Goal: Task Accomplishment & Management: Complete application form

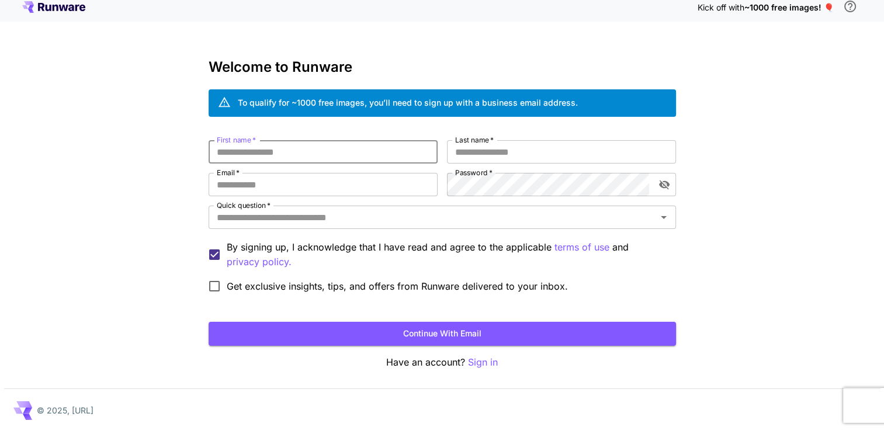
click at [298, 155] on input "First name   *" at bounding box center [323, 151] width 229 height 23
click at [508, 401] on div "© 2025, [URL]" at bounding box center [442, 410] width 877 height 43
click at [303, 147] on input "First name   *" at bounding box center [323, 151] width 229 height 23
click at [783, 191] on div "Kick off with ~1000 free images! 🎈 Welcome to Runware To qualify for ~1000 free…" at bounding box center [442, 212] width 884 height 440
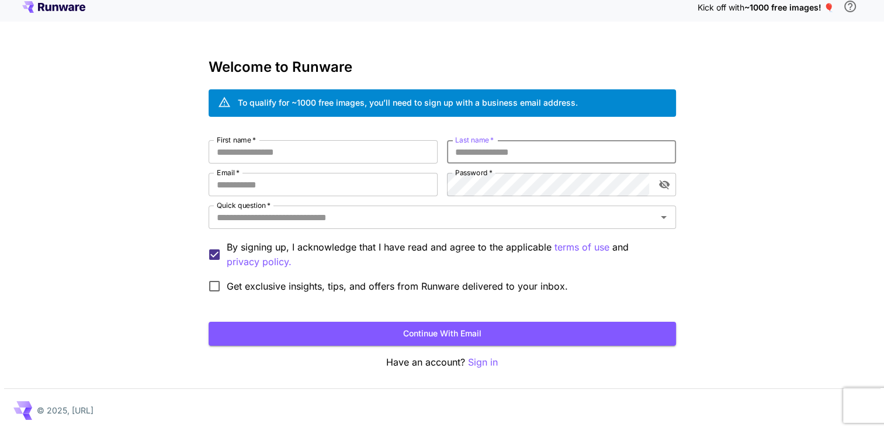
click at [501, 148] on input "Last name   *" at bounding box center [561, 151] width 229 height 23
click at [841, 135] on div "Kick off with ~1000 free images! 🎈 Welcome to Runware To qualify for ~1000 free…" at bounding box center [442, 212] width 884 height 440
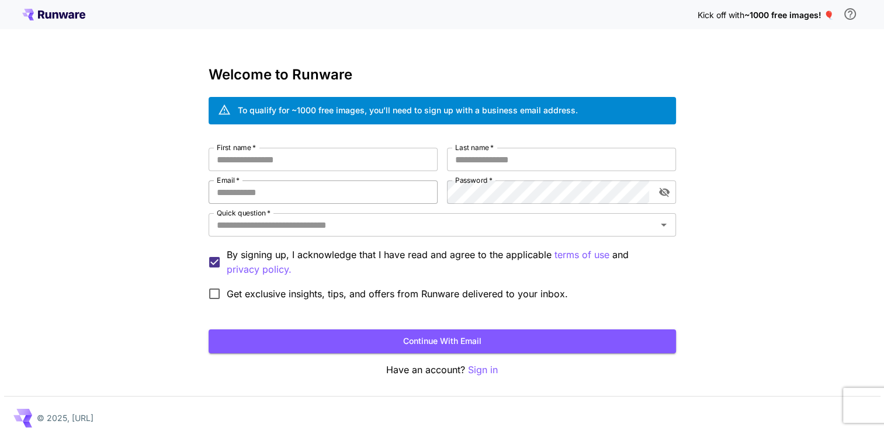
click at [275, 184] on input "Email   *" at bounding box center [323, 192] width 229 height 23
click at [90, 189] on div "Kick off with ~1000 free images! 🎈 Welcome to Runware To qualify for ~1000 free…" at bounding box center [442, 220] width 884 height 440
click at [271, 156] on input "First name   *" at bounding box center [323, 159] width 229 height 23
click at [316, 158] on input "First name   *" at bounding box center [323, 159] width 229 height 23
type input "***"
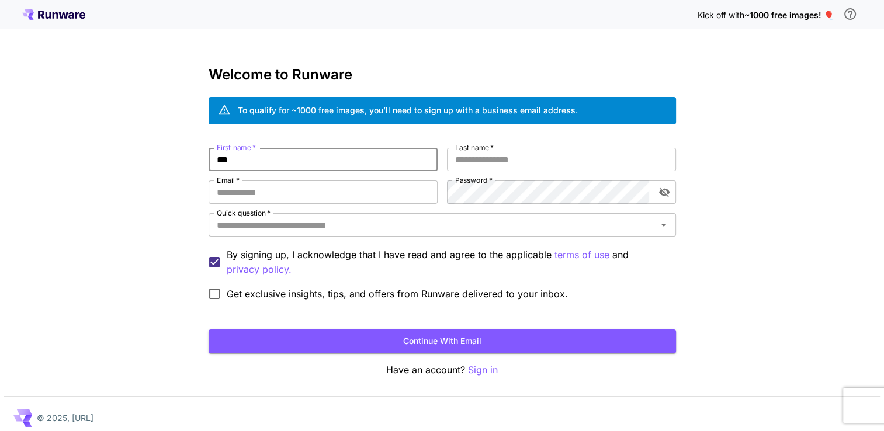
click at [483, 146] on label "Last name   *" at bounding box center [474, 148] width 39 height 10
click at [483, 148] on input "Last name   *" at bounding box center [561, 159] width 229 height 23
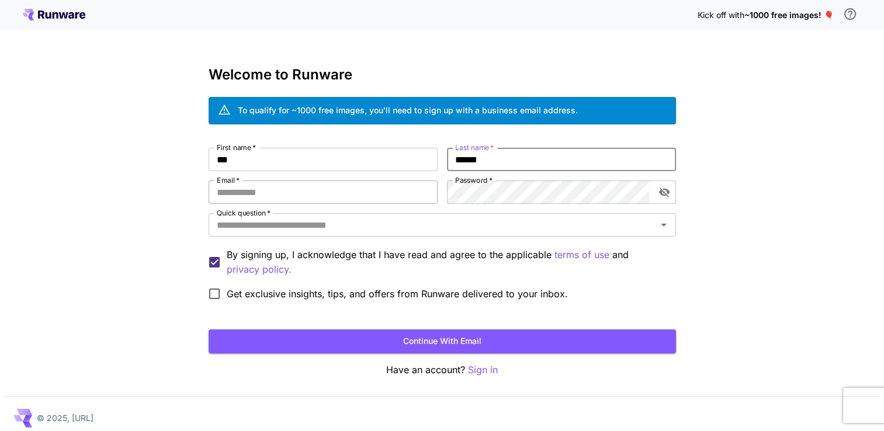
type input "******"
click at [286, 196] on input "Email   *" at bounding box center [323, 192] width 229 height 23
click at [271, 195] on input "Email   *" at bounding box center [323, 192] width 229 height 23
type input "**********"
click at [336, 219] on input "Quick question   *" at bounding box center [432, 225] width 441 height 16
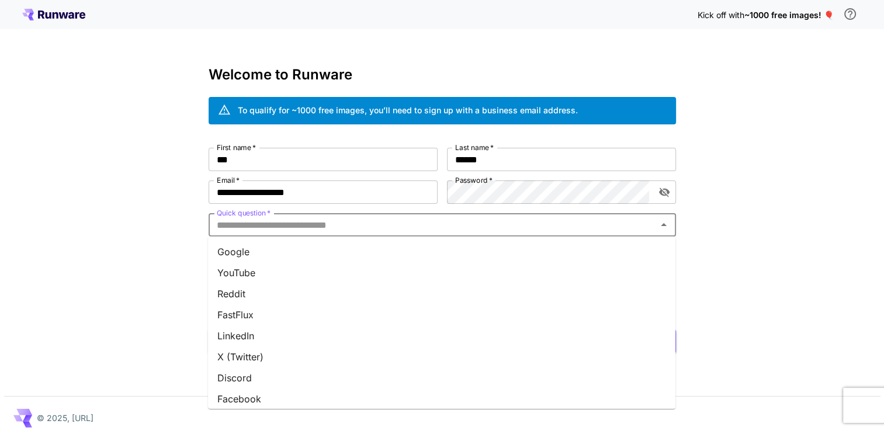
click at [274, 250] on li "Google" at bounding box center [442, 251] width 468 height 21
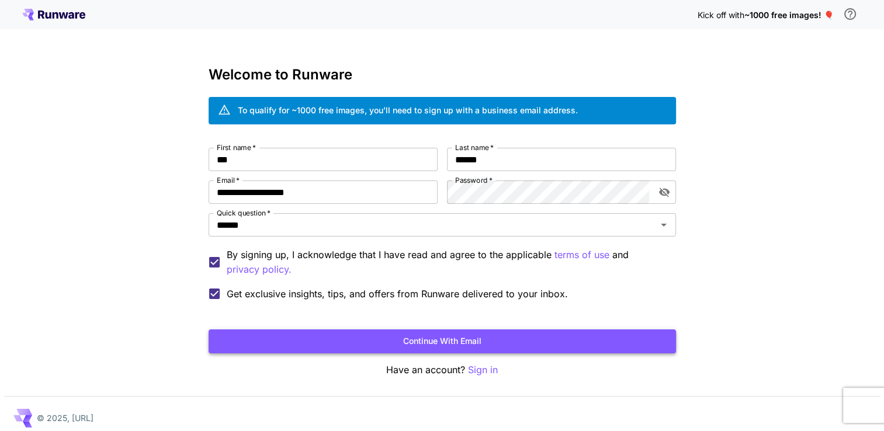
click at [347, 340] on button "Continue with email" at bounding box center [443, 342] width 468 height 24
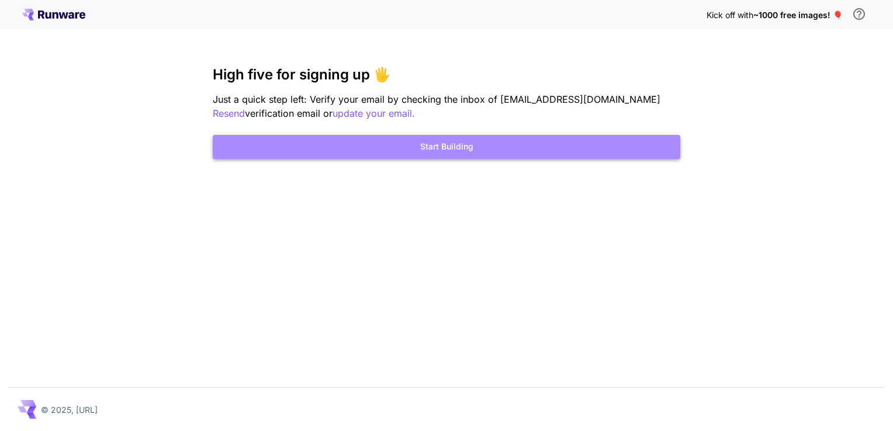
click at [462, 147] on button "Start Building" at bounding box center [447, 147] width 468 height 24
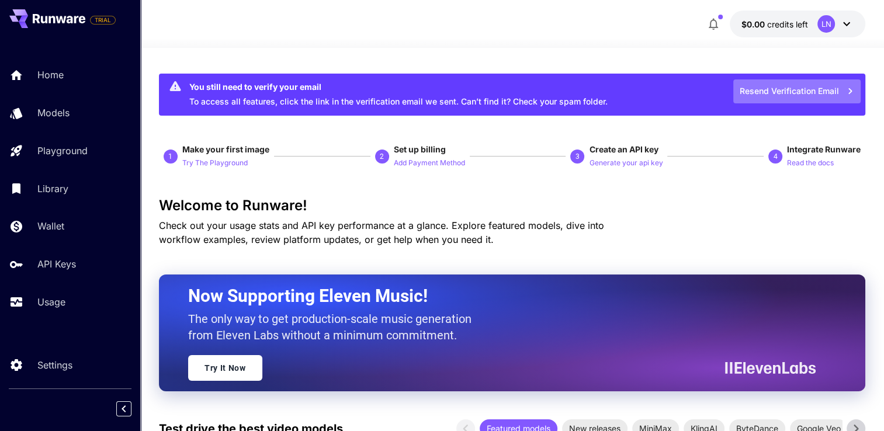
click at [804, 96] on button "Resend Verification Email" at bounding box center [797, 91] width 127 height 24
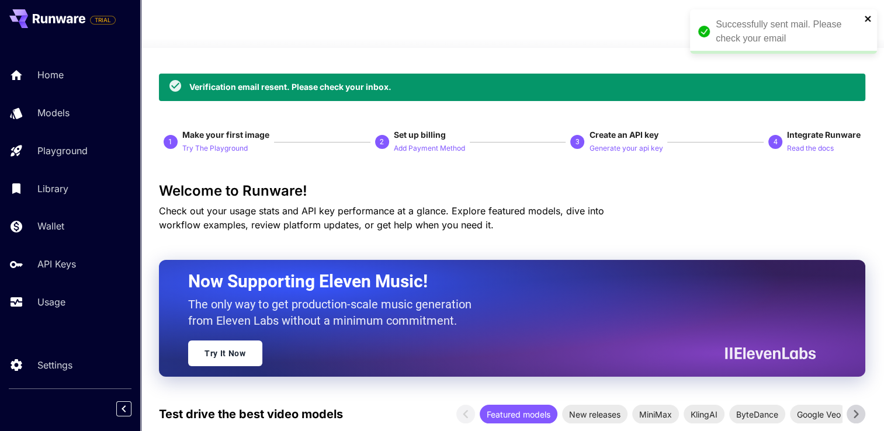
click at [870, 18] on icon "close" at bounding box center [869, 18] width 8 height 9
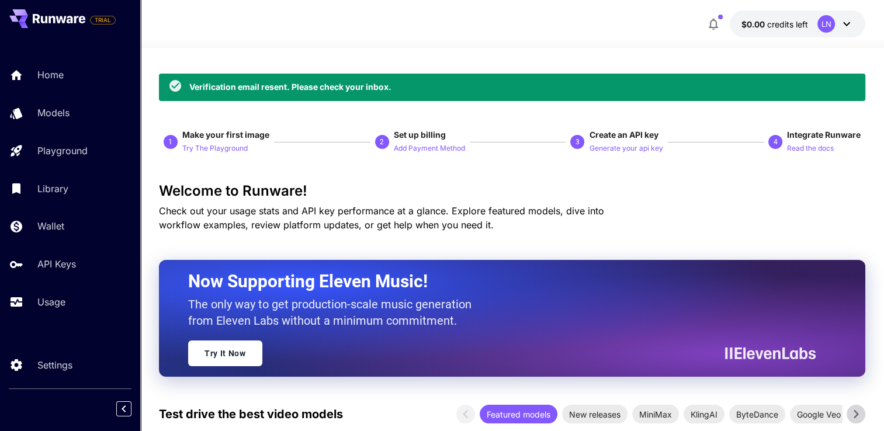
click at [796, 27] on span "credits left" at bounding box center [788, 24] width 41 height 10
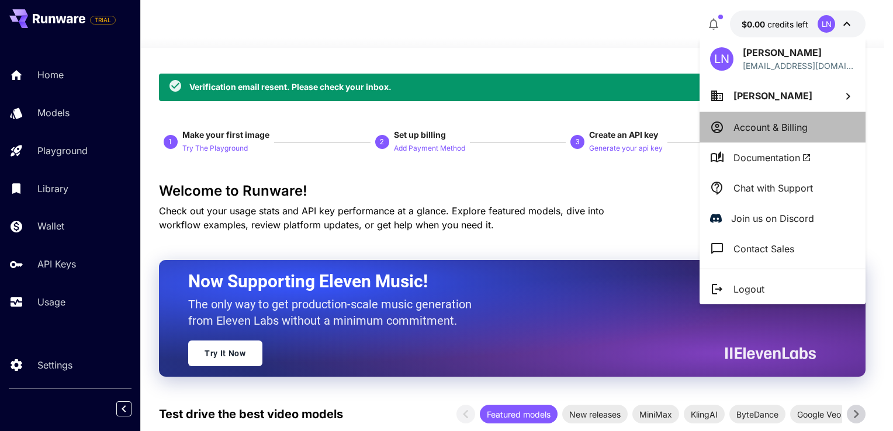
click at [775, 132] on p "Account & Billing" at bounding box center [771, 127] width 74 height 14
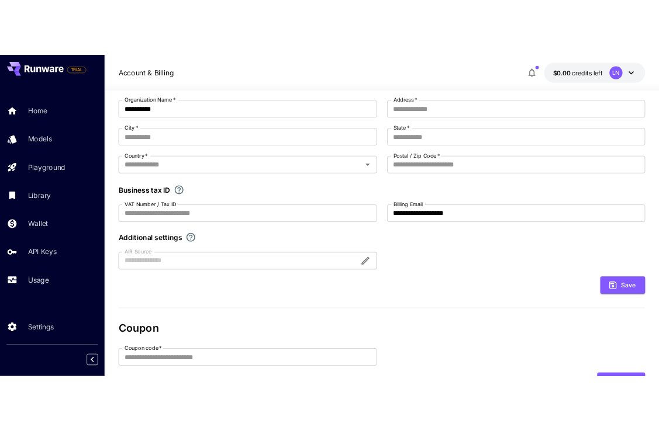
scroll to position [117, 0]
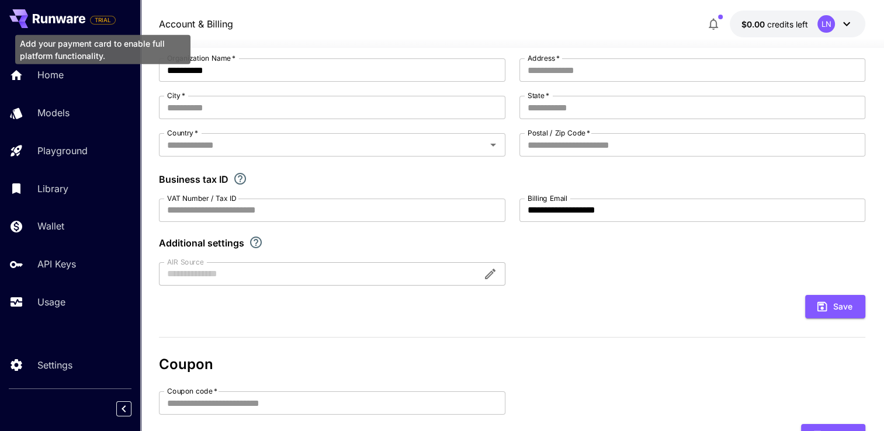
click at [96, 22] on span "TRIAL" at bounding box center [103, 20] width 25 height 9
click at [103, 19] on span "TRIAL" at bounding box center [103, 20] width 25 height 9
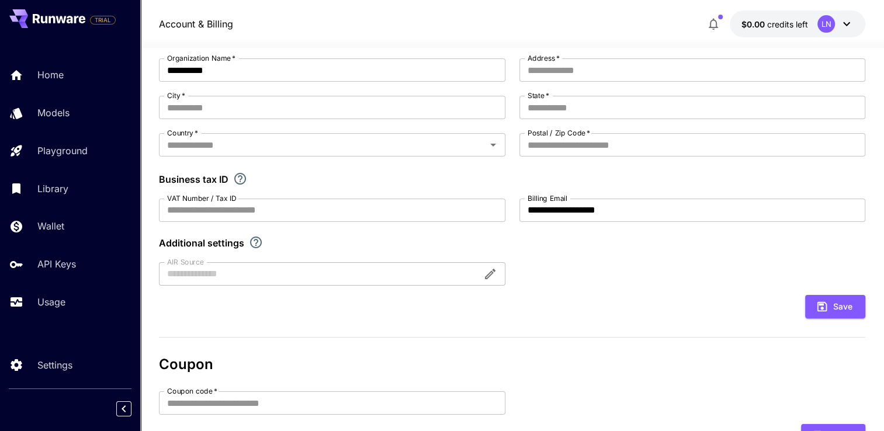
drag, startPoint x: 112, startPoint y: 57, endPoint x: 13, endPoint y: 43, distance: 100.3
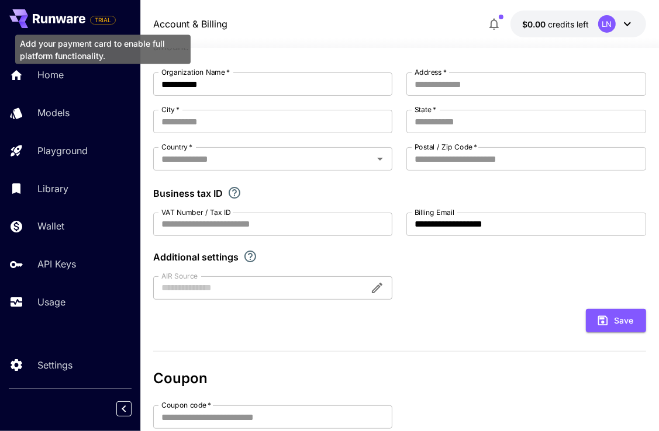
click at [109, 20] on span "TRIAL" at bounding box center [103, 20] width 25 height 9
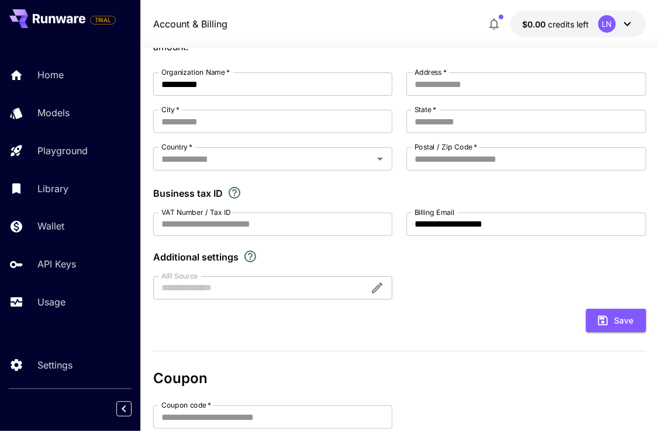
drag, startPoint x: 106, startPoint y: 55, endPoint x: 29, endPoint y: 41, distance: 79.0
drag, startPoint x: 29, startPoint y: 41, endPoint x: 129, endPoint y: 43, distance: 100.0
click at [130, 44] on div "Home Models Playground Library Wallet API Keys Usage" at bounding box center [70, 188] width 140 height 302
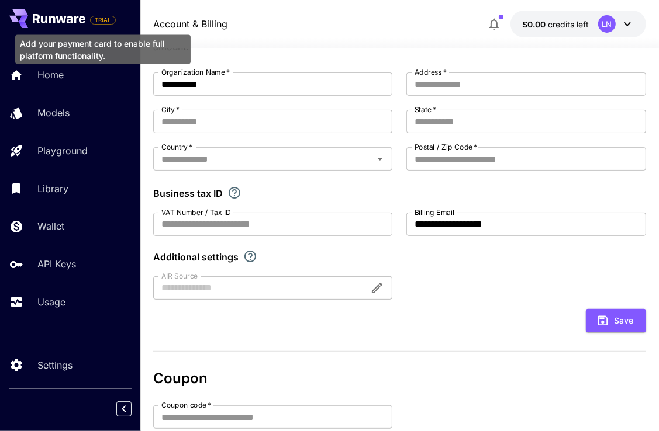
click at [112, 23] on span "TRIAL" at bounding box center [103, 20] width 25 height 9
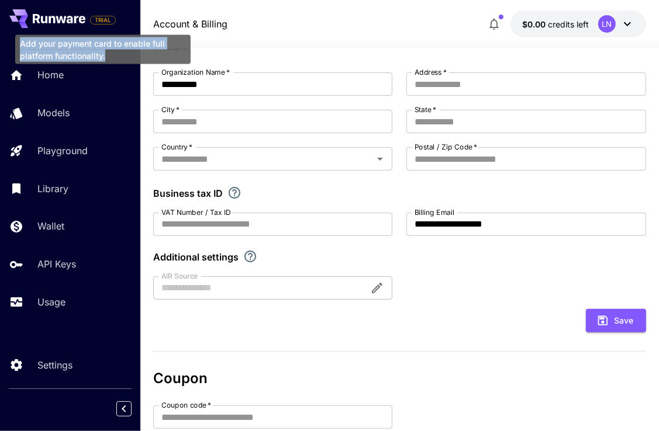
drag, startPoint x: 19, startPoint y: 41, endPoint x: 108, endPoint y: 50, distance: 88.8
click at [108, 50] on div "Add your payment card to enable full platform functionality." at bounding box center [102, 49] width 175 height 29
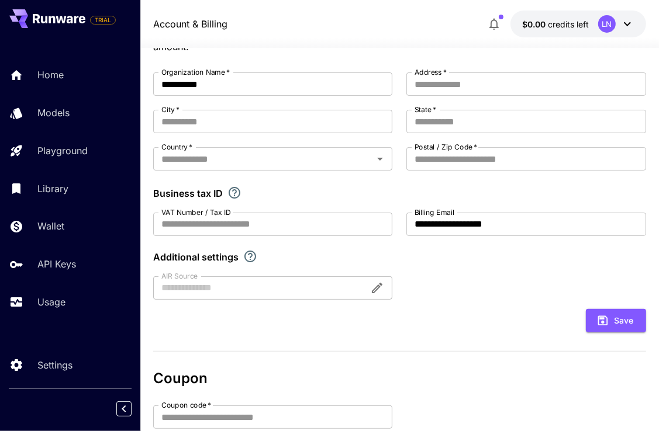
click at [489, 319] on div "Save" at bounding box center [399, 321] width 493 height 24
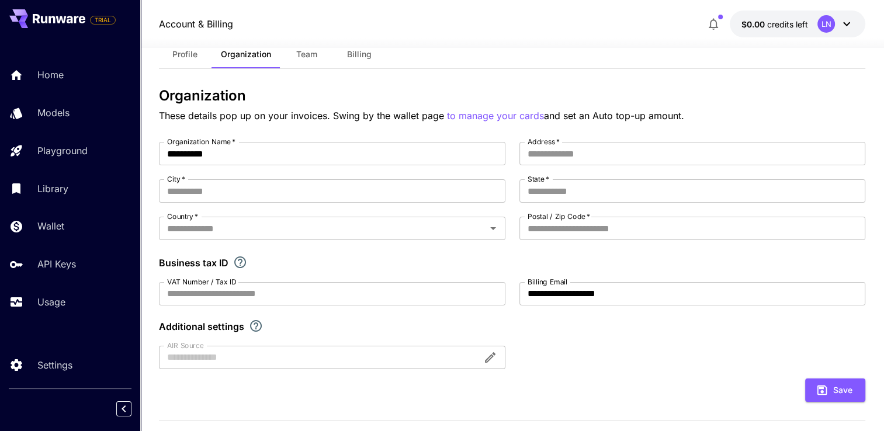
scroll to position [0, 0]
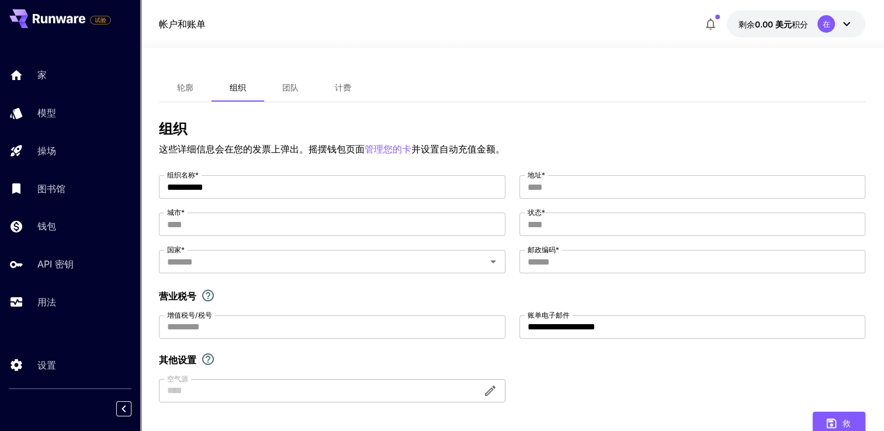
drag, startPoint x: 560, startPoint y: 64, endPoint x: 479, endPoint y: 85, distance: 84.1
click at [479, 85] on div "轮廓 组织 团队 计费" at bounding box center [512, 88] width 707 height 29
click at [341, 88] on span "计费" at bounding box center [343, 87] width 16 height 11
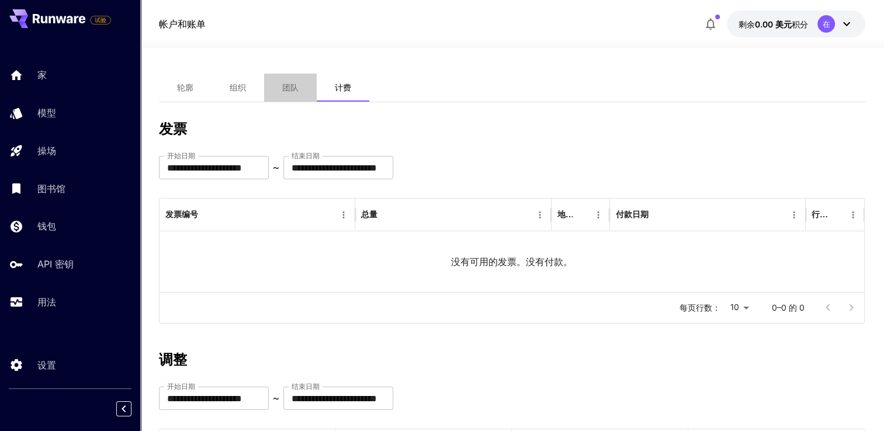
click at [293, 84] on span "团队" at bounding box center [290, 87] width 16 height 11
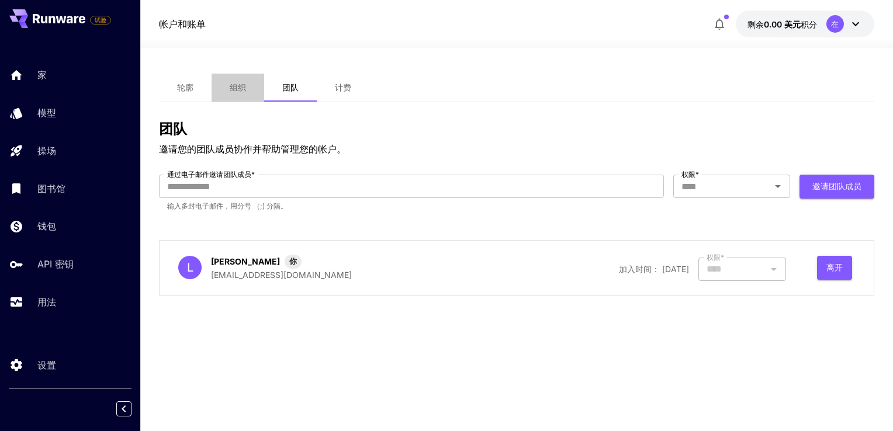
click at [222, 88] on button "组织" at bounding box center [238, 88] width 53 height 28
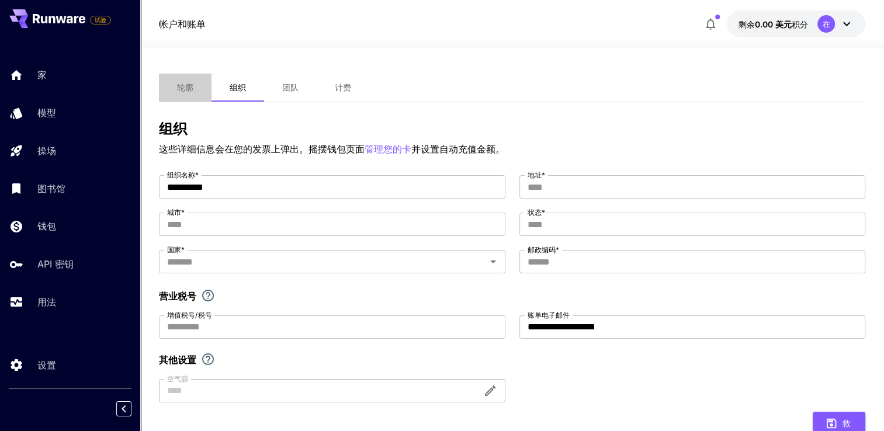
click at [173, 91] on button "轮廓" at bounding box center [185, 88] width 53 height 28
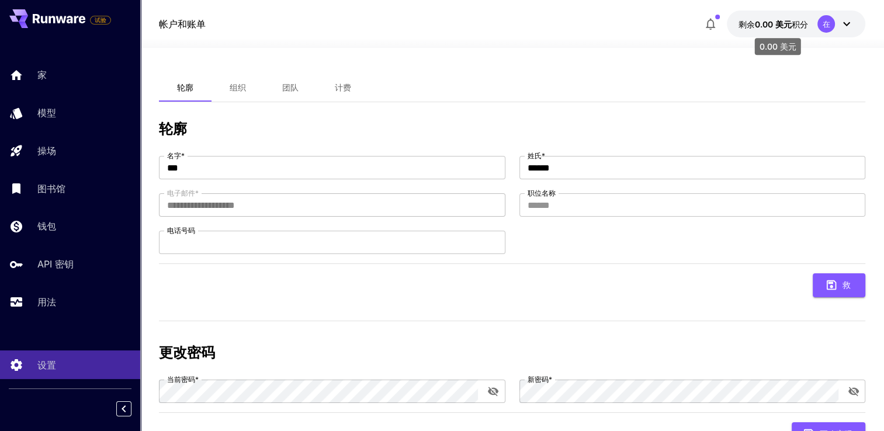
click at [789, 30] on div "0.00 美元" at bounding box center [778, 43] width 49 height 26
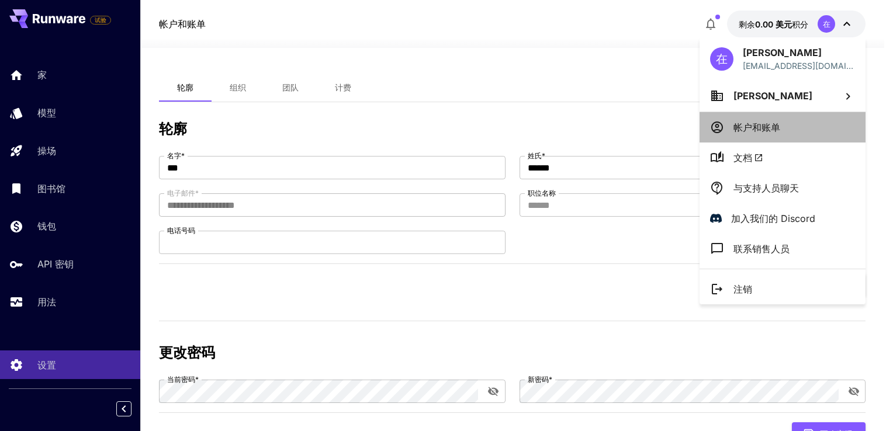
click at [776, 123] on p "帐户和账单" at bounding box center [757, 127] width 47 height 14
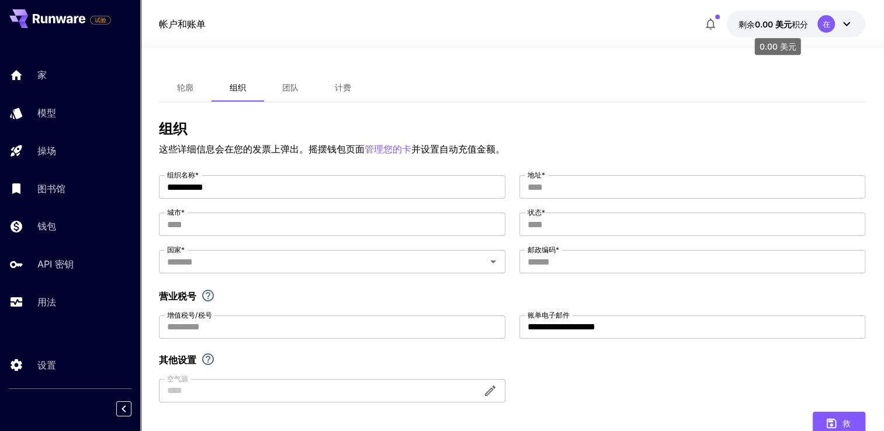
click at [795, 27] on span "积分" at bounding box center [800, 24] width 16 height 10
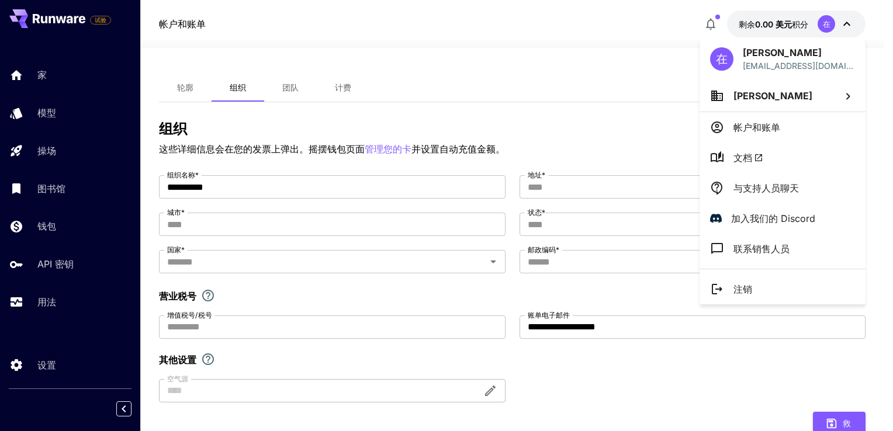
click at [636, 87] on div at bounding box center [446, 215] width 893 height 431
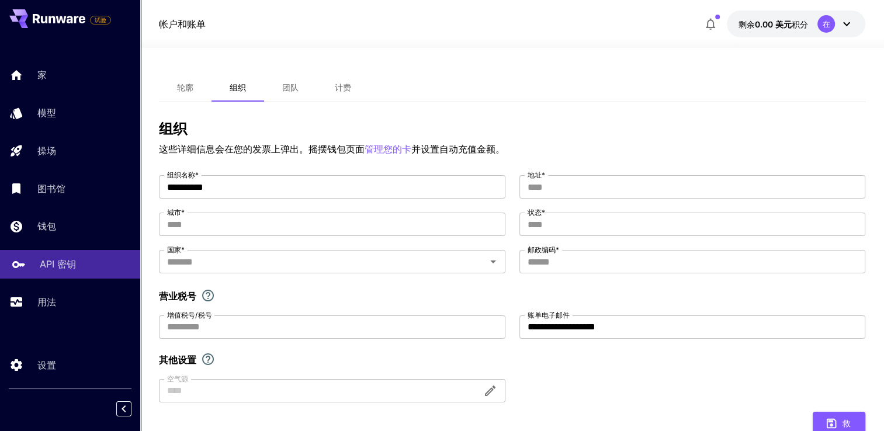
click at [68, 276] on link "API 密钥" at bounding box center [70, 264] width 140 height 29
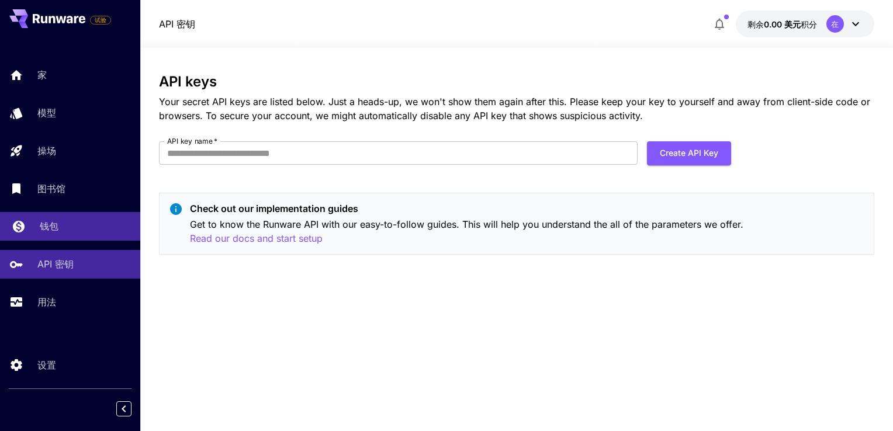
click at [57, 223] on p "钱包" at bounding box center [49, 226] width 19 height 14
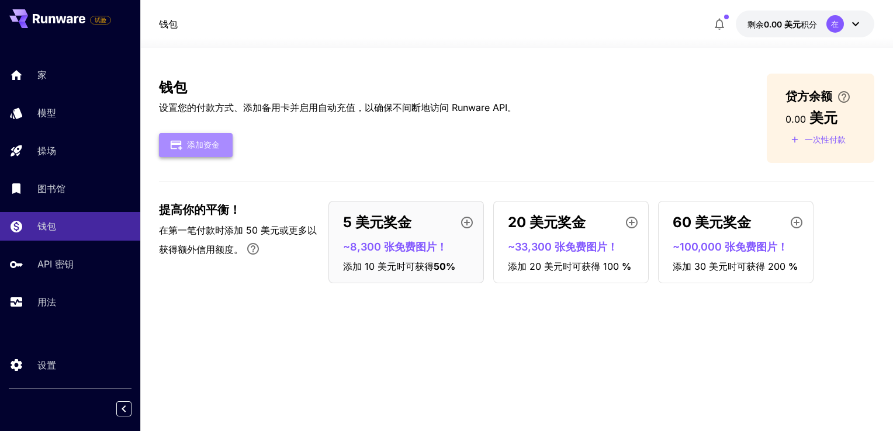
click at [206, 144] on font "添加资金" at bounding box center [203, 145] width 33 height 15
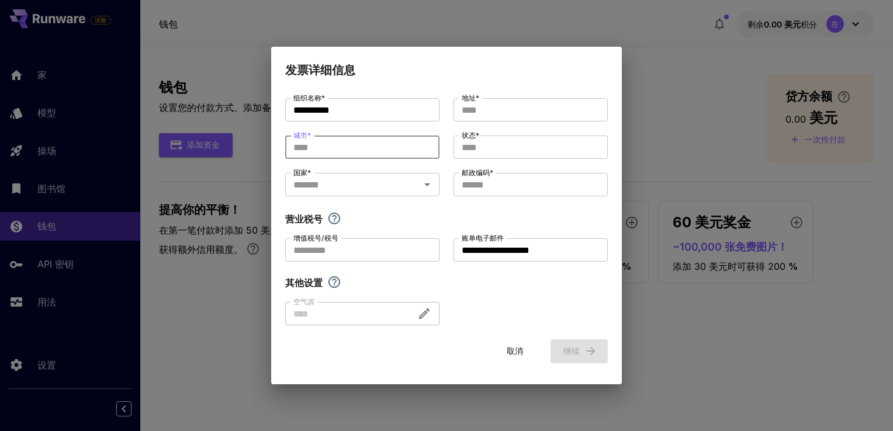
click at [369, 141] on input "城市 *" at bounding box center [362, 147] width 154 height 23
type input "*"
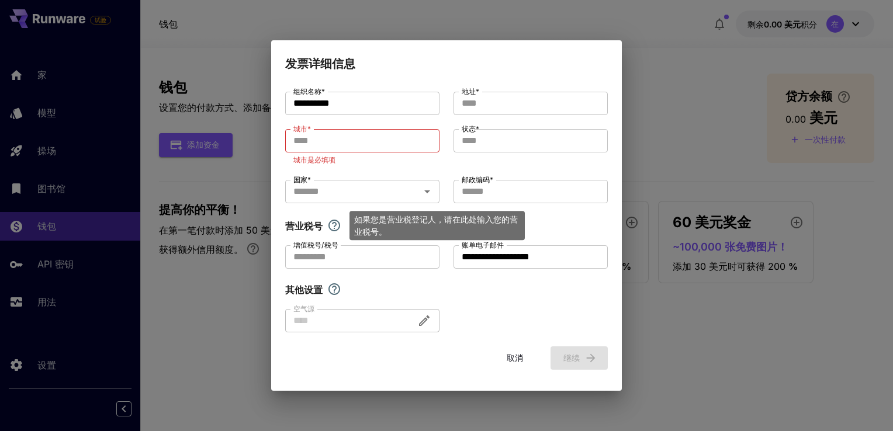
click at [337, 224] on icon "如果您是营业税登记人，请在此处输入您的营业税号。" at bounding box center [334, 226] width 14 height 14
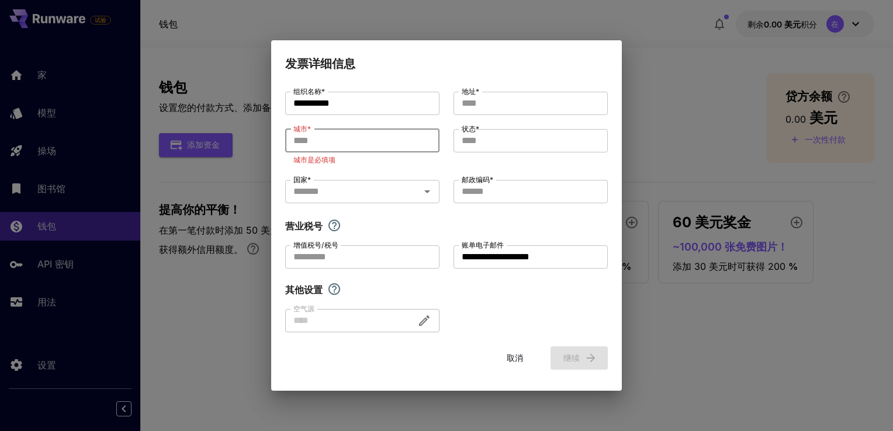
click at [331, 139] on input "城市 *" at bounding box center [362, 140] width 154 height 23
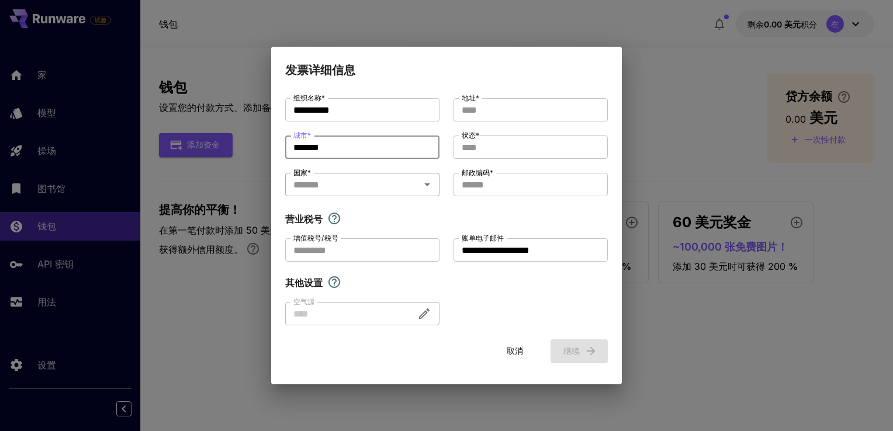
type input "*******"
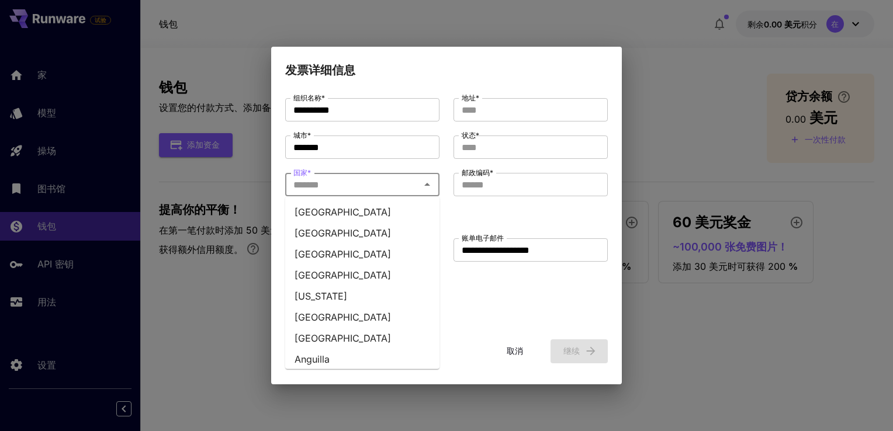
click at [325, 180] on input "国家 *" at bounding box center [353, 185] width 128 height 16
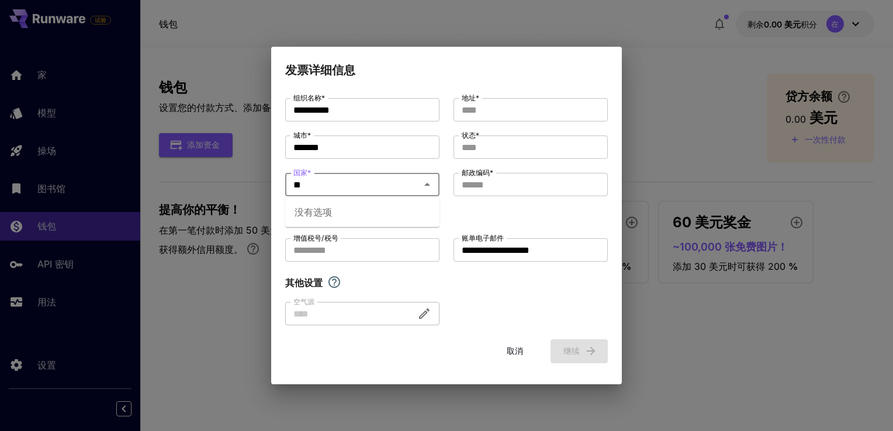
type input "*"
click at [406, 205] on div "没有选项" at bounding box center [362, 212] width 154 height 30
click at [420, 186] on icon "关闭" at bounding box center [427, 185] width 14 height 14
type input "**"
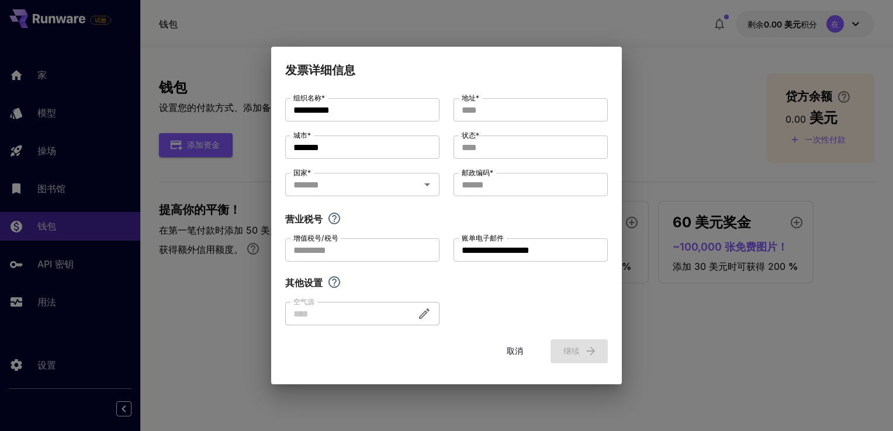
click at [507, 211] on div "**********" at bounding box center [446, 211] width 323 height 227
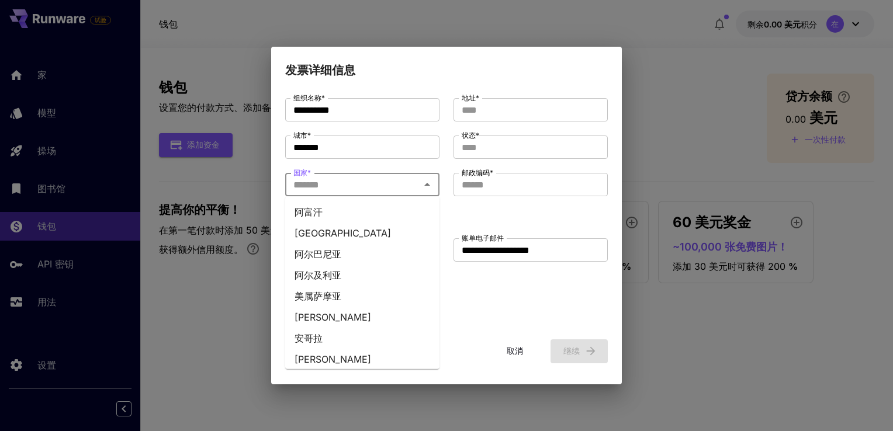
click at [409, 183] on input "国家 *" at bounding box center [353, 185] width 128 height 16
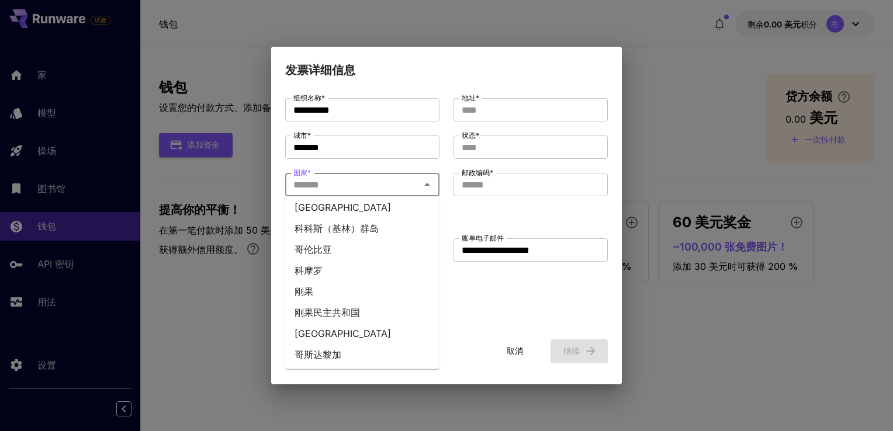
scroll to position [935, 0]
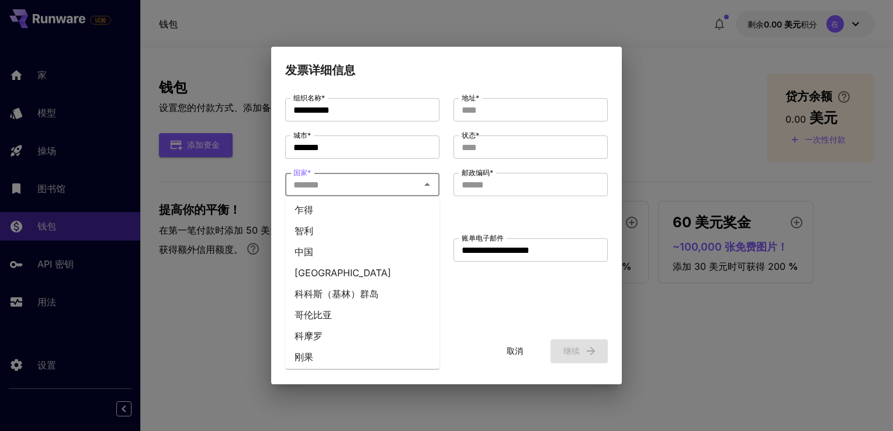
click at [337, 241] on li "中国" at bounding box center [362, 251] width 154 height 21
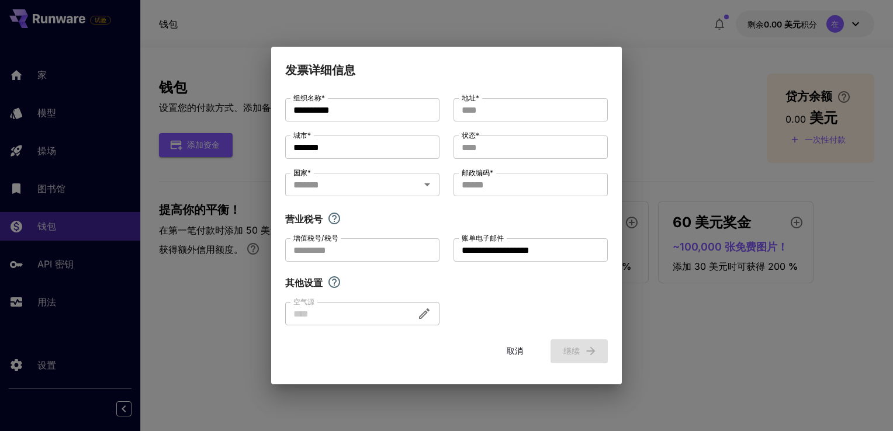
type input "*****"
click at [538, 202] on div "**********" at bounding box center [446, 211] width 323 height 227
click at [505, 146] on input "状态 *" at bounding box center [531, 147] width 154 height 23
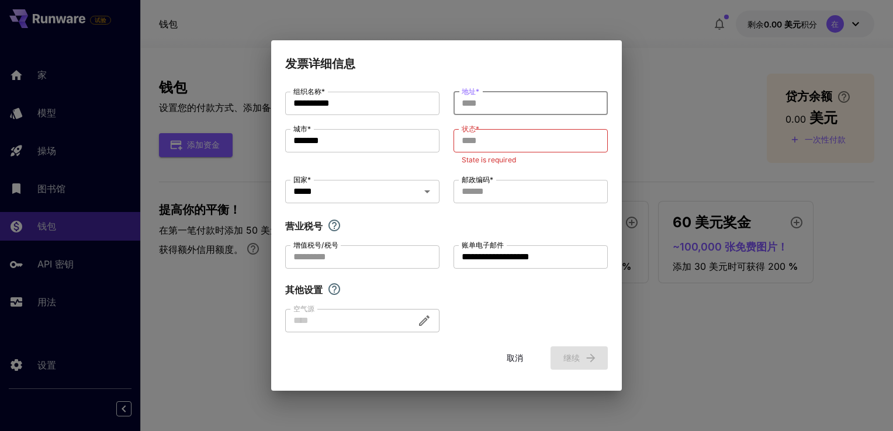
click at [507, 110] on input "地址 *" at bounding box center [531, 103] width 154 height 23
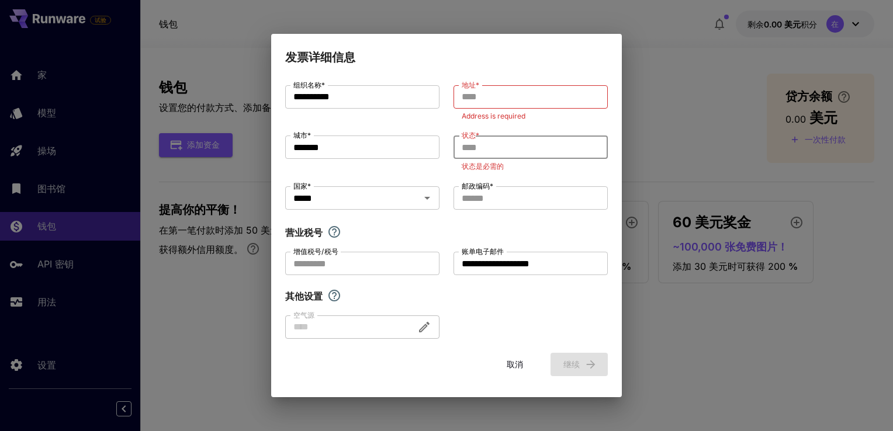
click at [500, 147] on input "状态 *" at bounding box center [531, 147] width 154 height 23
click at [495, 95] on input "地址 *" at bounding box center [531, 96] width 154 height 23
click at [497, 94] on input "地址 *" at bounding box center [531, 96] width 154 height 23
click at [551, 119] on p "地址为必填项" at bounding box center [531, 116] width 138 height 12
click at [521, 96] on input "地址 *" at bounding box center [531, 96] width 154 height 23
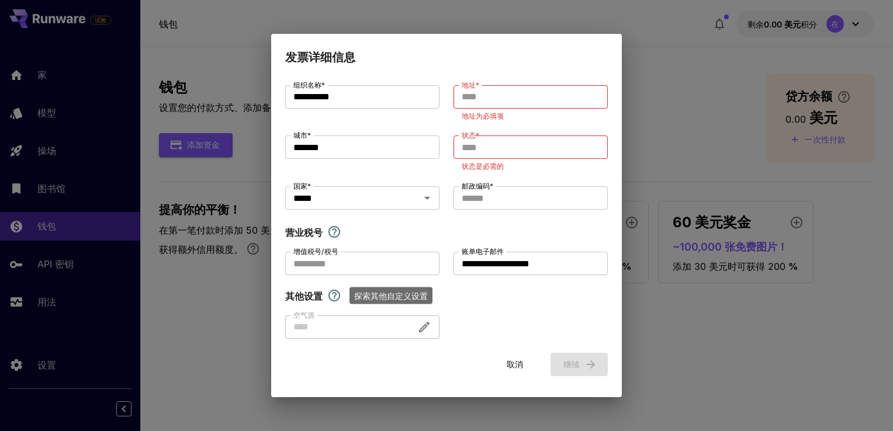
click at [334, 299] on icon "探索其他自定义设置" at bounding box center [334, 296] width 14 height 14
click at [556, 326] on div "**********" at bounding box center [446, 212] width 323 height 254
click at [507, 144] on input "状态 *" at bounding box center [531, 147] width 154 height 23
click at [499, 90] on input "地址 *" at bounding box center [531, 96] width 154 height 23
click at [494, 155] on input "状态 *" at bounding box center [531, 147] width 154 height 23
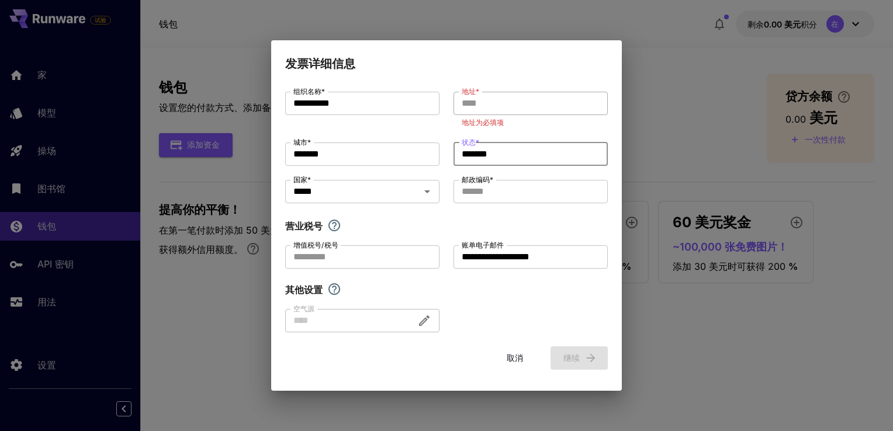
type input "*******"
click at [496, 106] on input "地址 *" at bounding box center [531, 103] width 154 height 23
click at [503, 191] on input "邮政编码 *" at bounding box center [531, 191] width 154 height 23
type input "******"
click at [498, 103] on input "地址 *" at bounding box center [531, 103] width 154 height 23
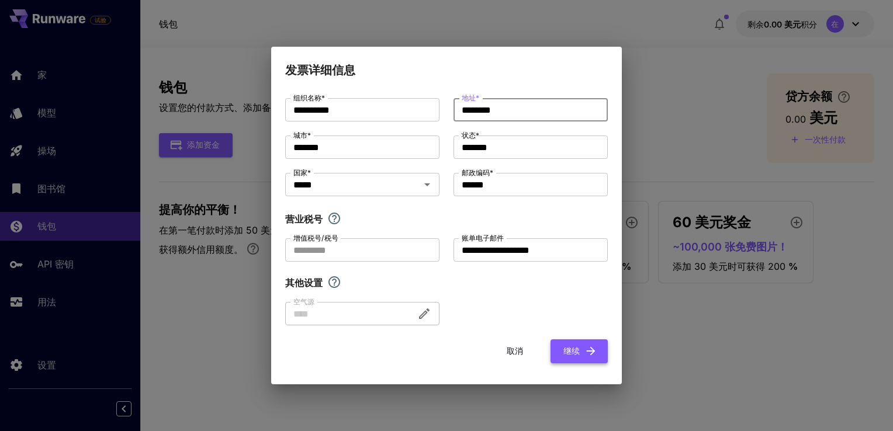
type input "********"
click at [575, 351] on font "继续" at bounding box center [572, 351] width 16 height 15
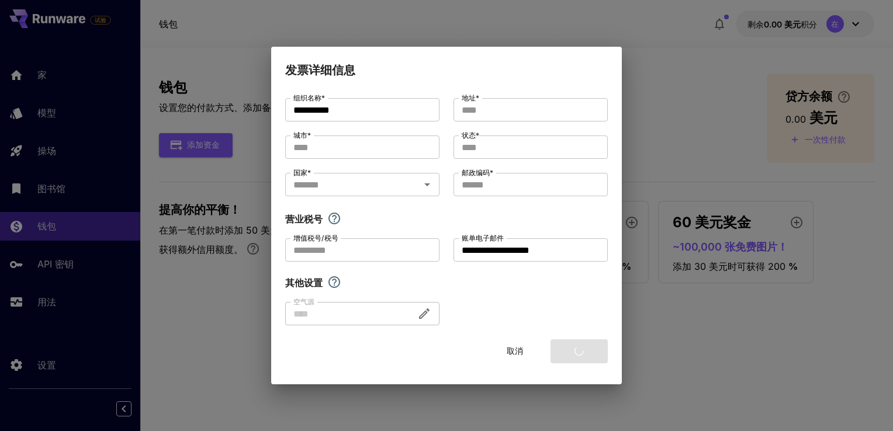
type input "********"
type input "*******"
type input "******"
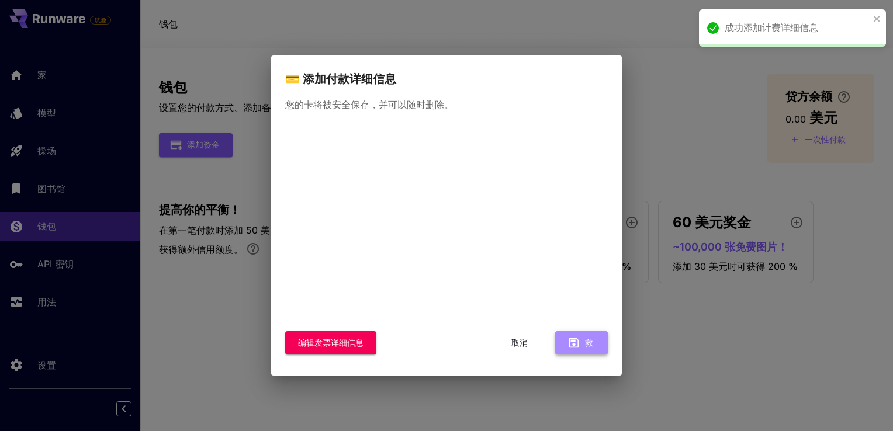
click at [597, 345] on button "救" at bounding box center [581, 343] width 53 height 24
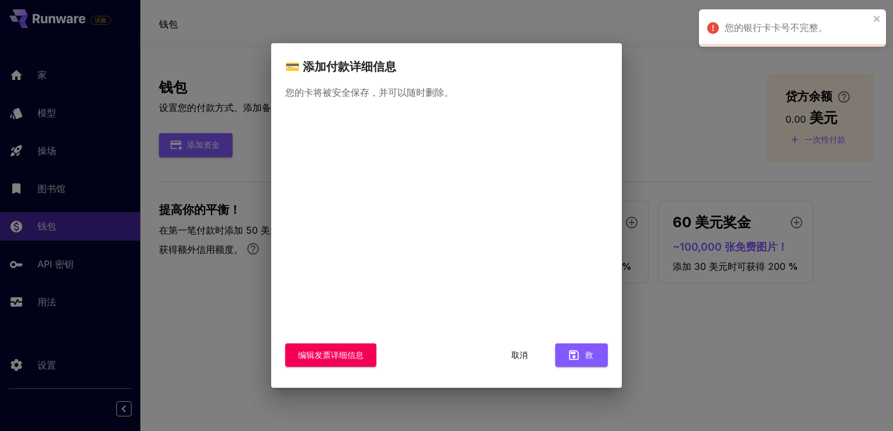
click at [521, 356] on font "取消" at bounding box center [519, 355] width 16 height 15
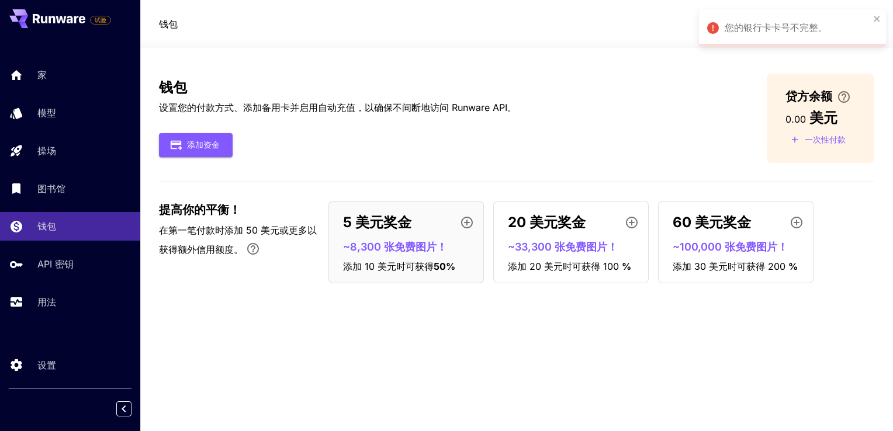
click at [429, 401] on div "钱包 设置您的付款方式、添加备用卡并启用自动充值，以确保不间断地访问 Runware API。 添加资金 贷方余额 0.00 美元 一次性付款 提高你的平衡！…" at bounding box center [516, 240] width 715 height 332
click at [217, 146] on font "添加资金" at bounding box center [203, 145] width 33 height 15
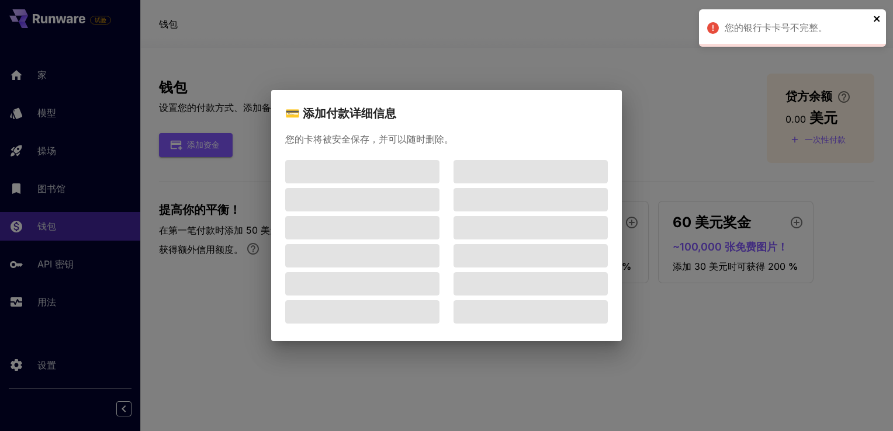
click at [877, 20] on icon "关闭" at bounding box center [877, 19] width 6 height 6
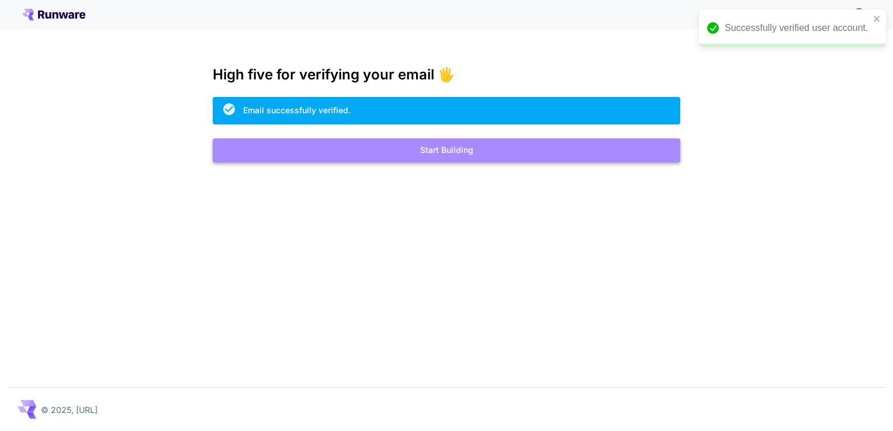
click at [437, 150] on button "Start Building" at bounding box center [447, 151] width 468 height 24
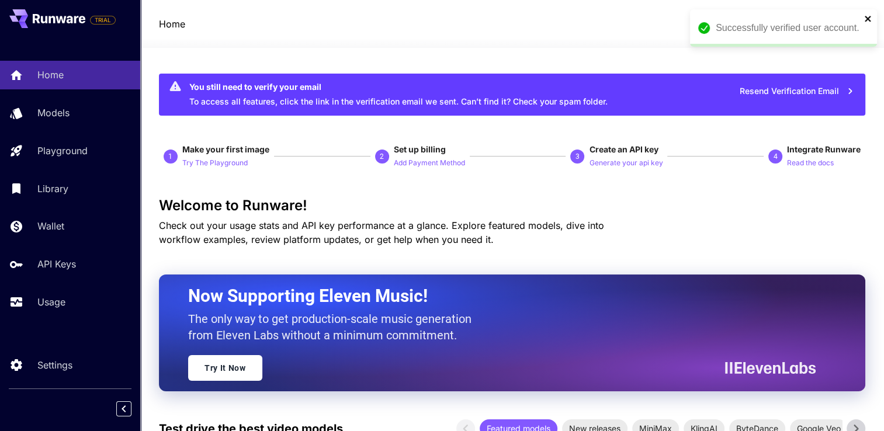
click at [868, 20] on icon "close" at bounding box center [869, 18] width 8 height 9
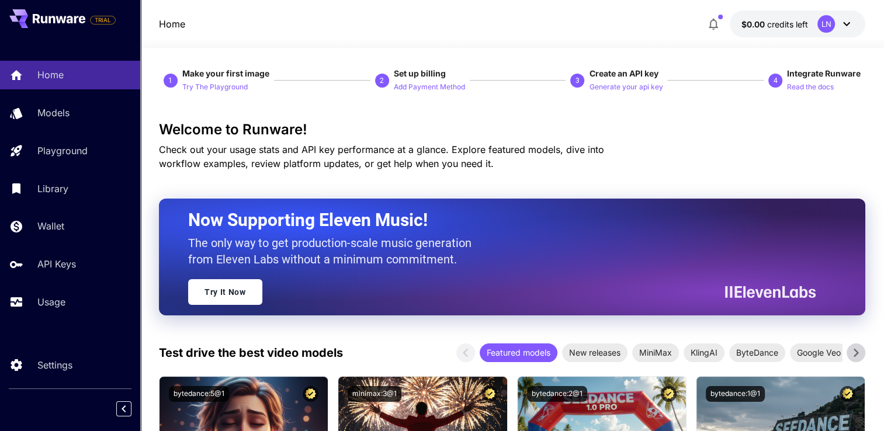
scroll to position [175, 0]
